Goal: Transaction & Acquisition: Purchase product/service

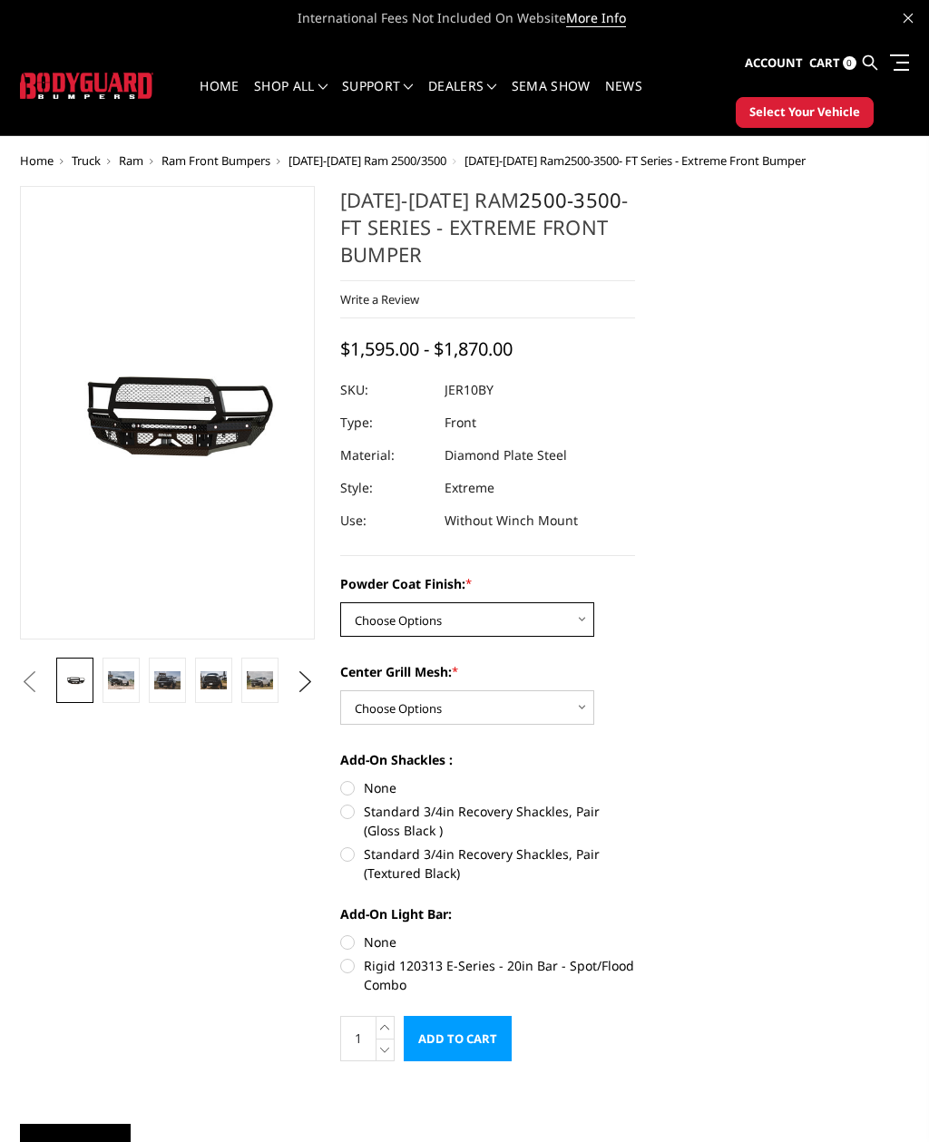
click at [569, 636] on select "Choose Options Bare Metal Gloss Black Powder Coat Textured Black Powder Coat" at bounding box center [467, 619] width 254 height 34
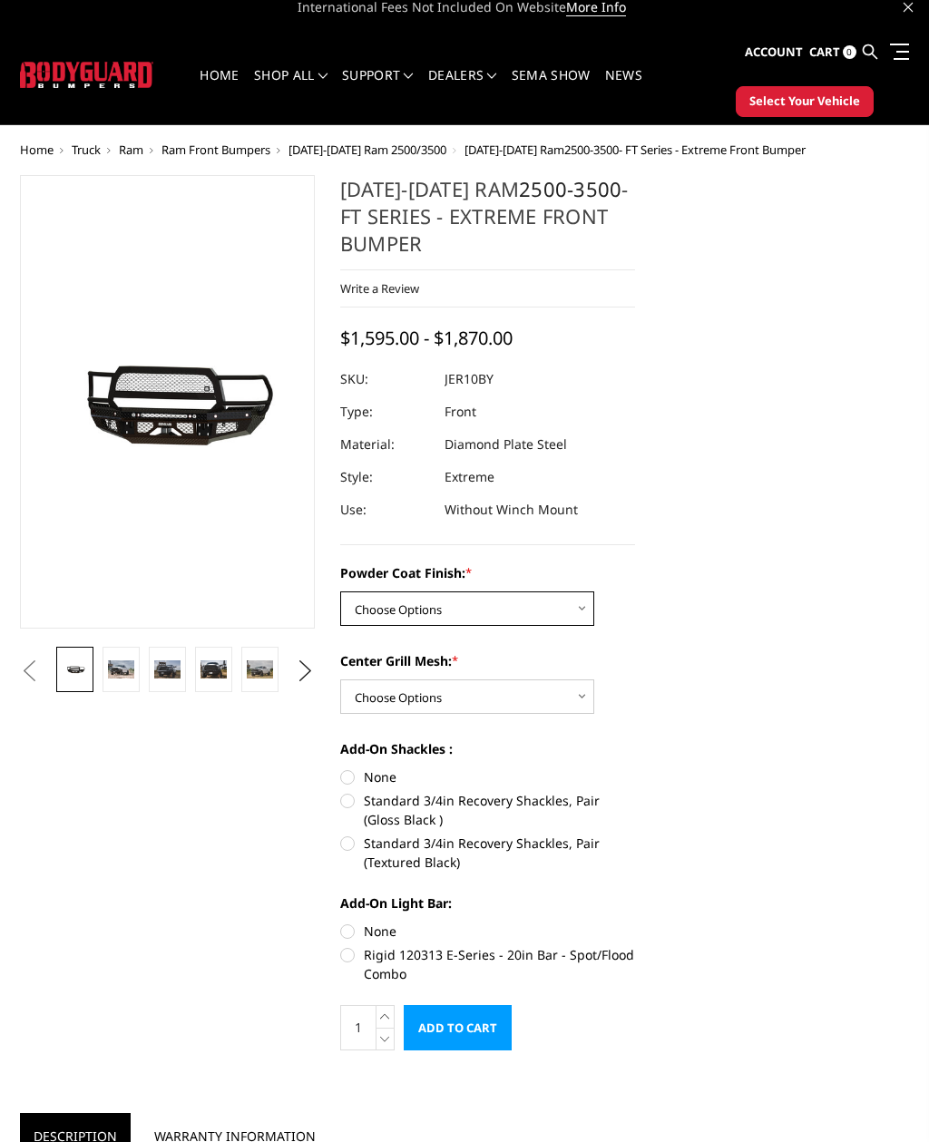
scroll to position [9, 0]
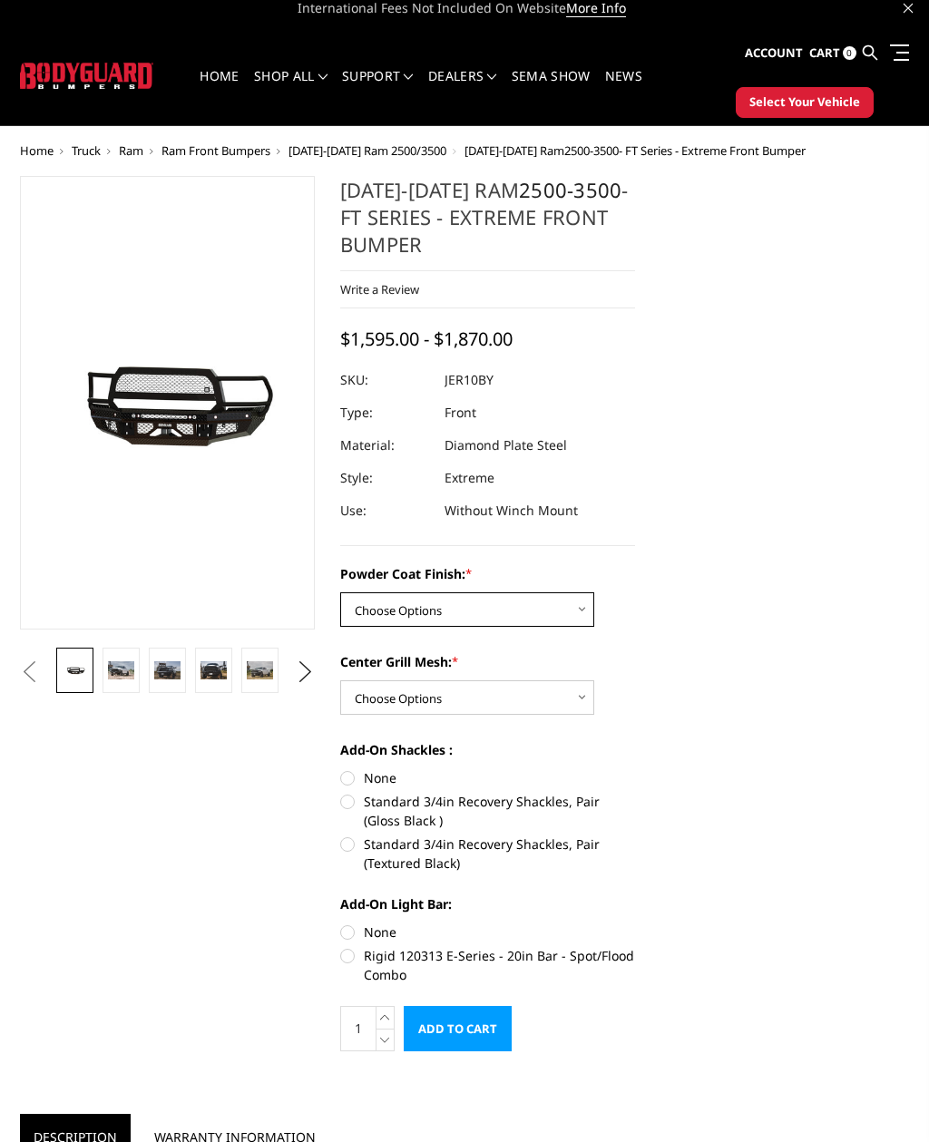
click at [528, 618] on select "Choose Options Bare Metal Gloss Black Powder Coat Textured Black Powder Coat" at bounding box center [467, 610] width 254 height 34
select select "3230"
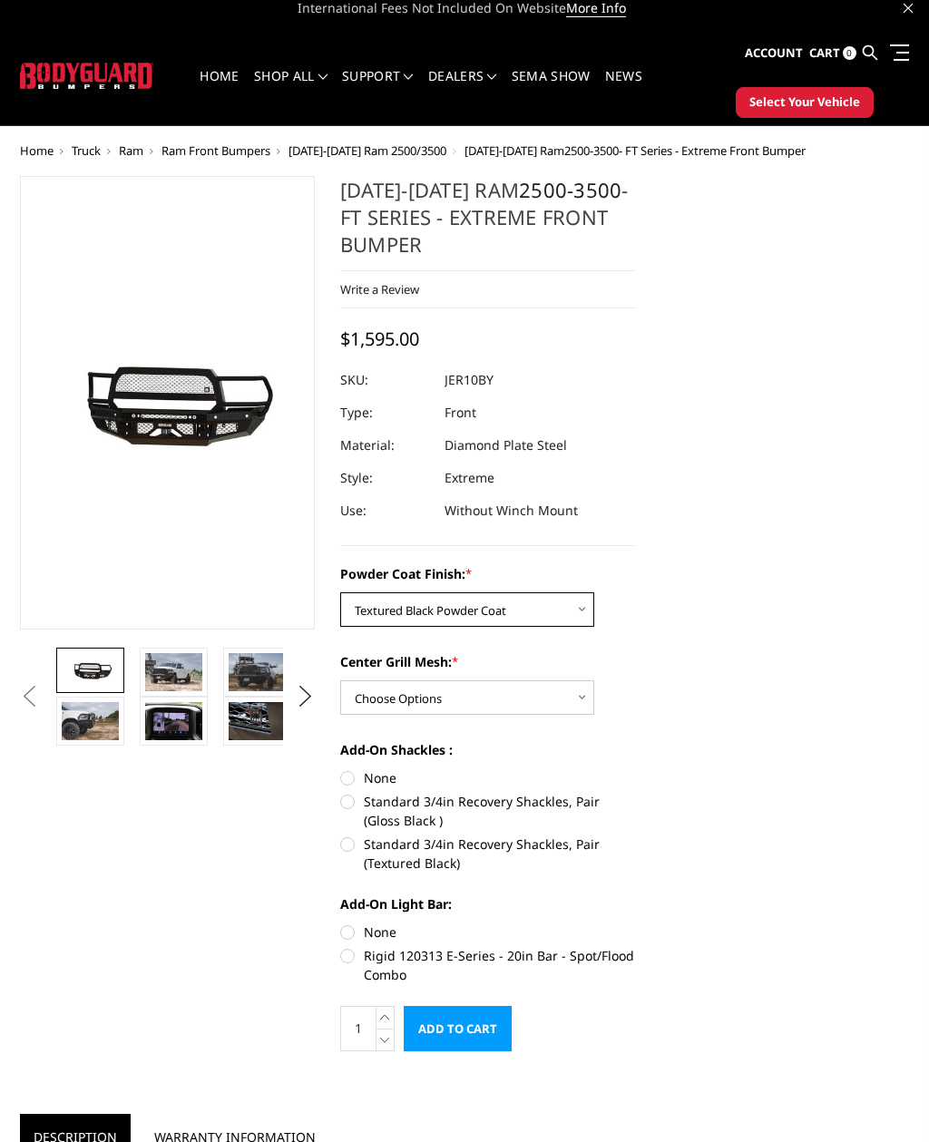
click at [540, 616] on select "Choose Options Bare Metal Gloss Black Powder Coat Textured Black Powder Coat" at bounding box center [467, 609] width 254 height 34
click at [532, 694] on select "Choose Options WITH Expanded Metal in Center Grill WITHOUT Expanded Metal in Ce…" at bounding box center [467, 697] width 254 height 34
click at [537, 699] on select "Choose Options WITH Expanded Metal in Center Grill WITHOUT Expanded Metal in Ce…" at bounding box center [467, 697] width 254 height 34
click at [526, 701] on select "Choose Options WITH Expanded Metal in Center Grill WITHOUT Expanded Metal in Ce…" at bounding box center [467, 697] width 254 height 34
select select "3231"
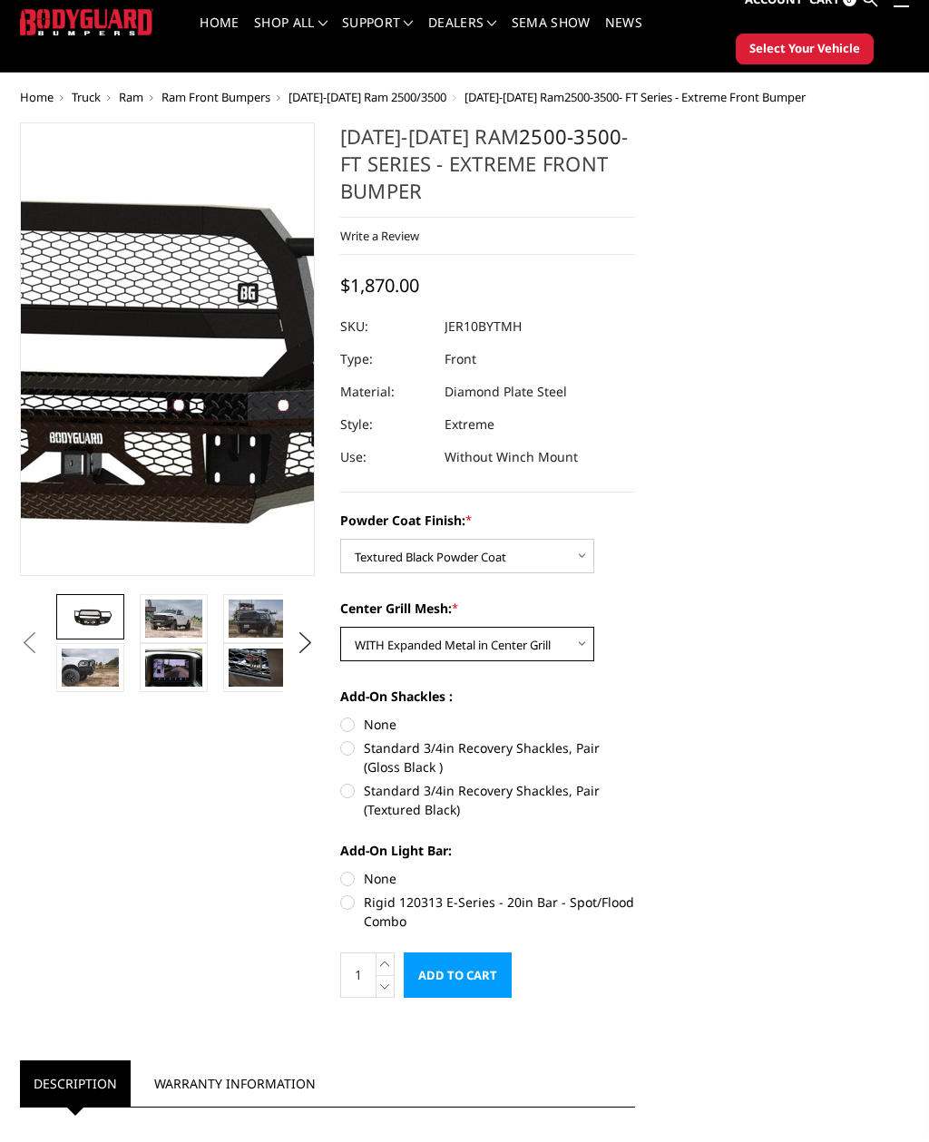
scroll to position [64, 0]
click at [195, 371] on img at bounding box center [86, 346] width 1161 height 521
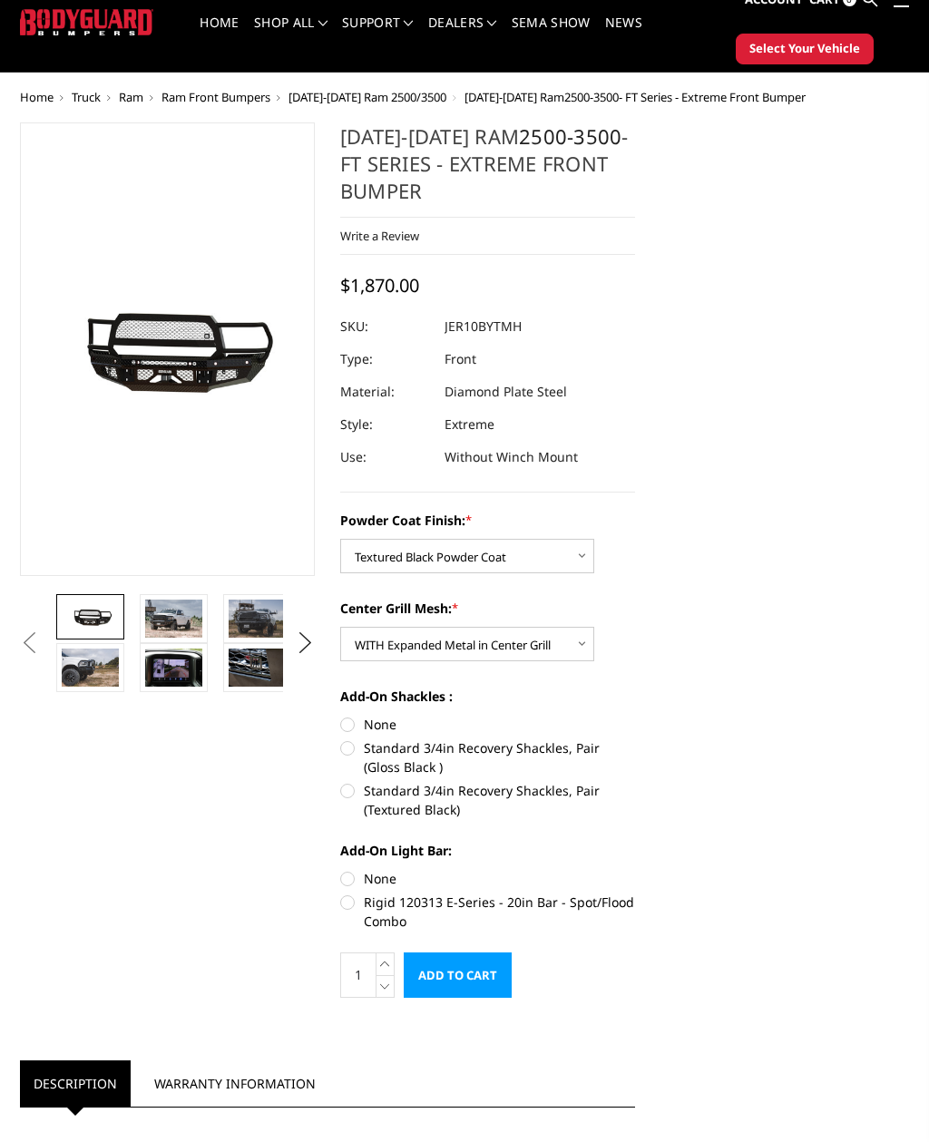
click at [350, 911] on label "Rigid 120313 E-Series - 20in Bar - Spot/Flood Combo" at bounding box center [487, 912] width 295 height 38
click at [635, 870] on input "Rigid 120313 E-Series - 20in Bar - Spot/Flood Combo" at bounding box center [635, 869] width 1 height 1
radio input "true"
click at [349, 791] on label "Standard 3/4in Recovery Shackles, Pair (Textured Black)" at bounding box center [487, 800] width 295 height 38
click at [635, 739] on input "Standard 3/4in Recovery Shackles, Pair (Textured Black)" at bounding box center [635, 738] width 1 height 1
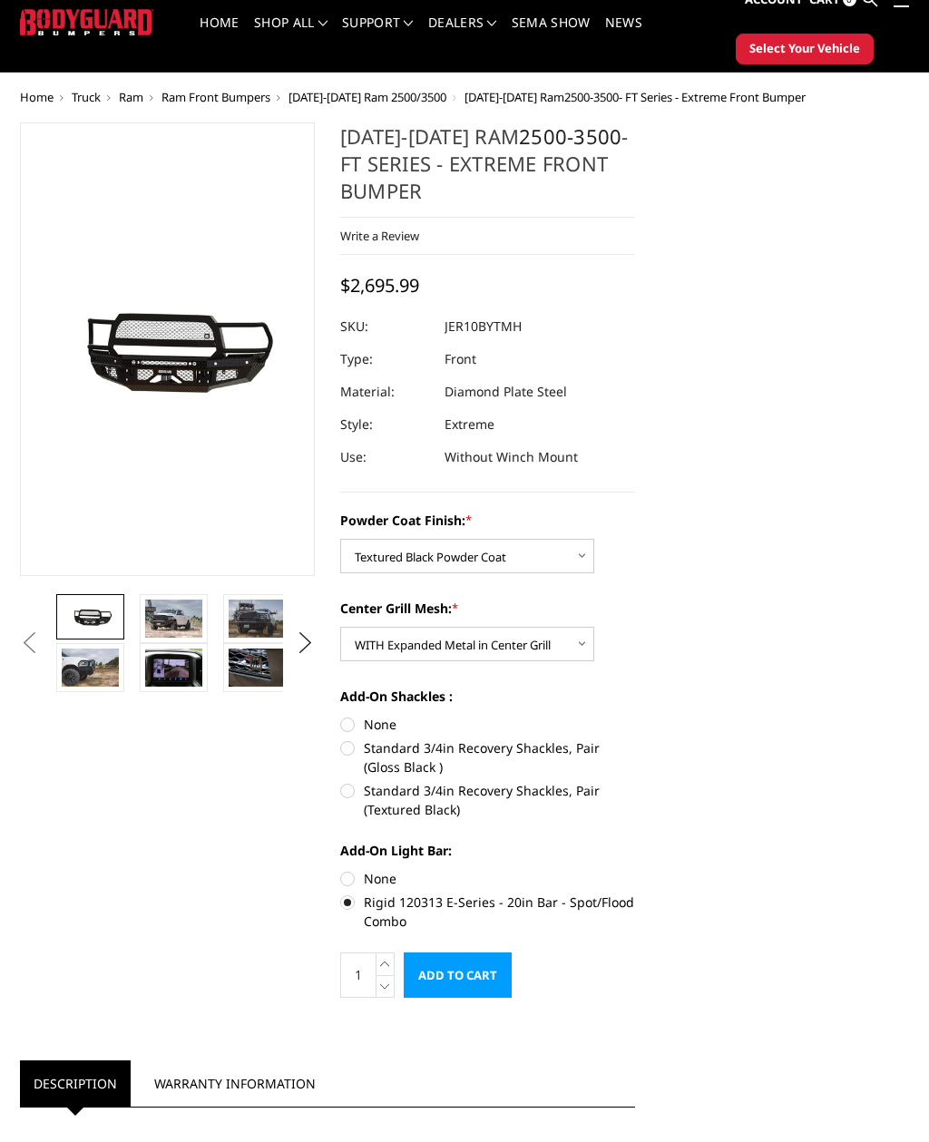
radio input "true"
click at [349, 910] on label "Rigid 120313 E-Series - 20in Bar - Spot/Flood Combo" at bounding box center [487, 912] width 295 height 38
click at [635, 870] on input "Rigid 120313 E-Series - 20in Bar - Spot/Flood Combo" at bounding box center [635, 869] width 1 height 1
click at [354, 910] on label "Rigid 120313 E-Series - 20in Bar - Spot/Flood Combo" at bounding box center [487, 912] width 295 height 38
click at [635, 870] on input "Rigid 120313 E-Series - 20in Bar - Spot/Flood Combo" at bounding box center [635, 869] width 1 height 1
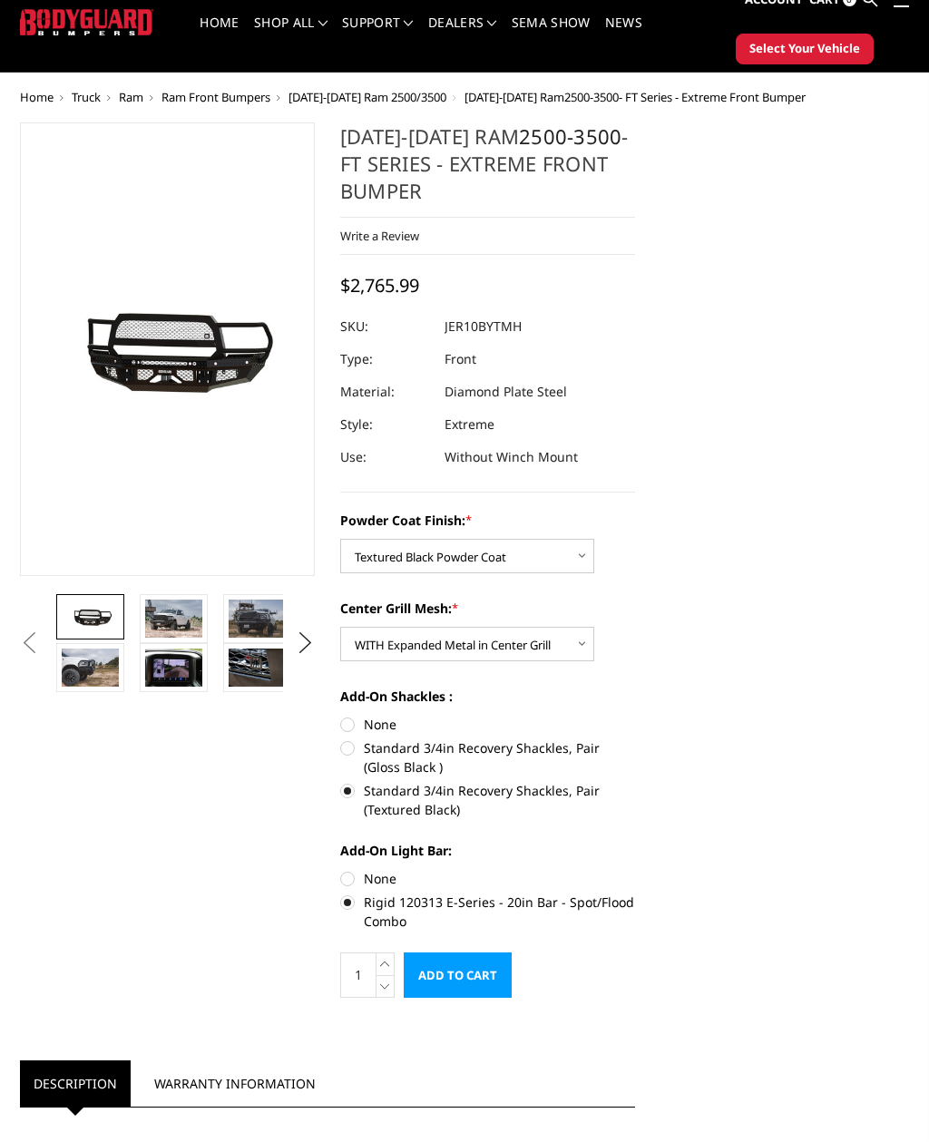
click at [346, 871] on label "None" at bounding box center [487, 878] width 295 height 19
click at [341, 870] on input "None" at bounding box center [340, 869] width 1 height 1
radio input "true"
click at [357, 726] on label "None" at bounding box center [487, 724] width 295 height 19
click at [341, 716] on input "None" at bounding box center [340, 715] width 1 height 1
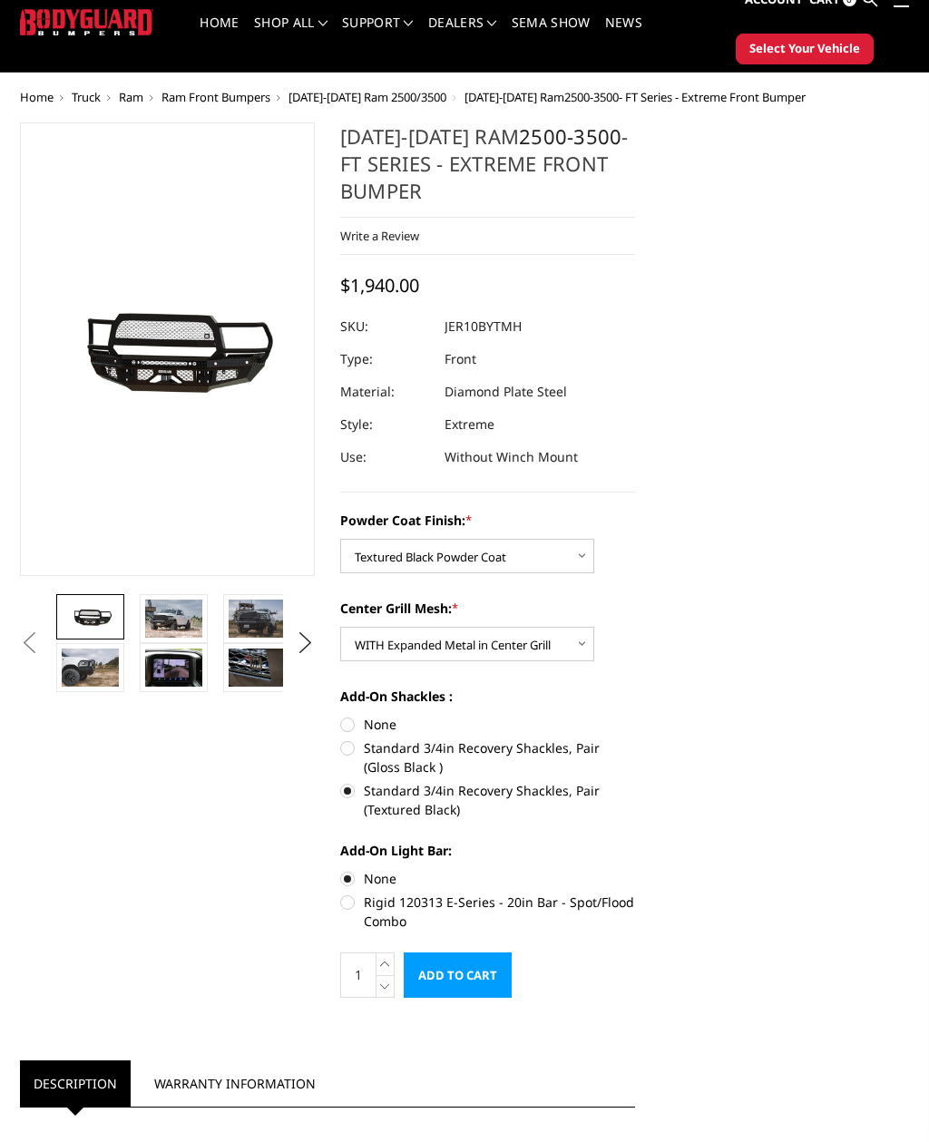
radio input "true"
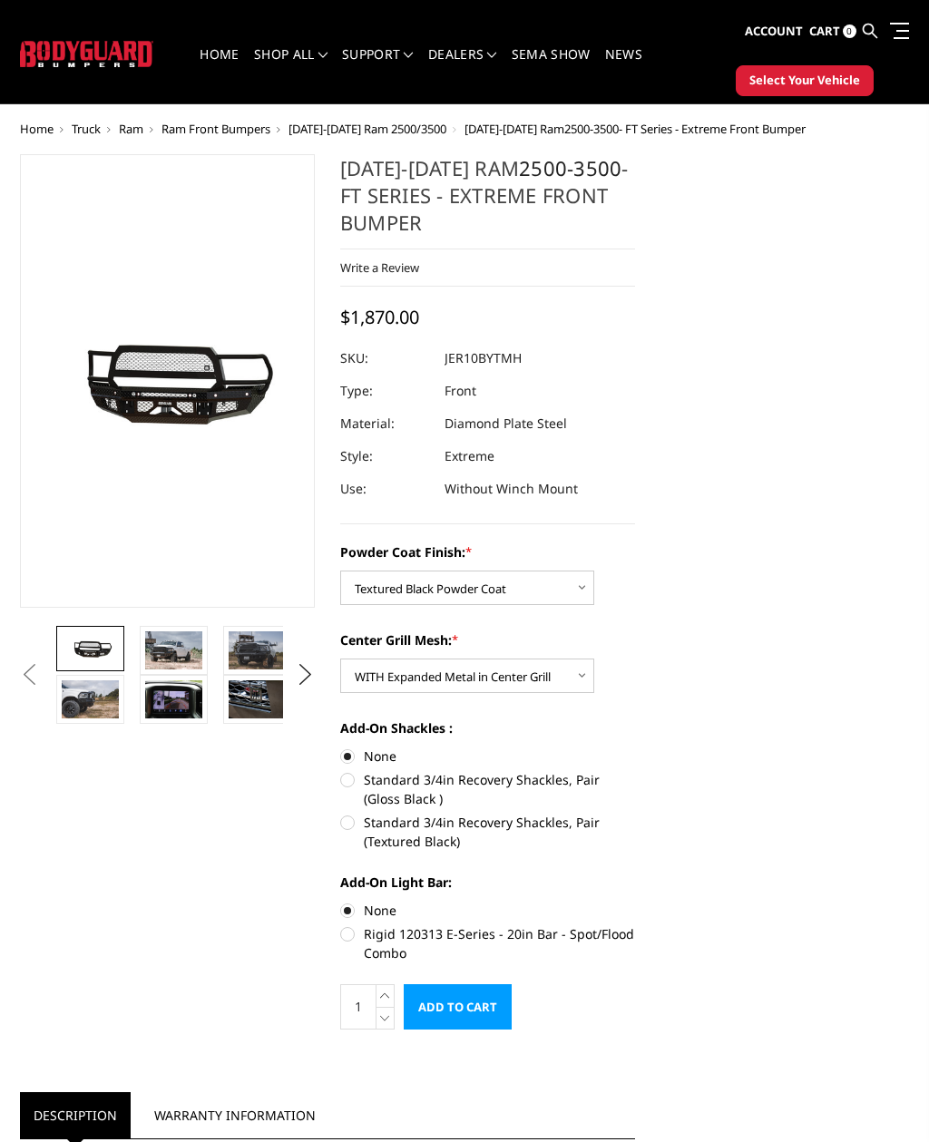
scroll to position [0, 0]
